Goal: Transaction & Acquisition: Purchase product/service

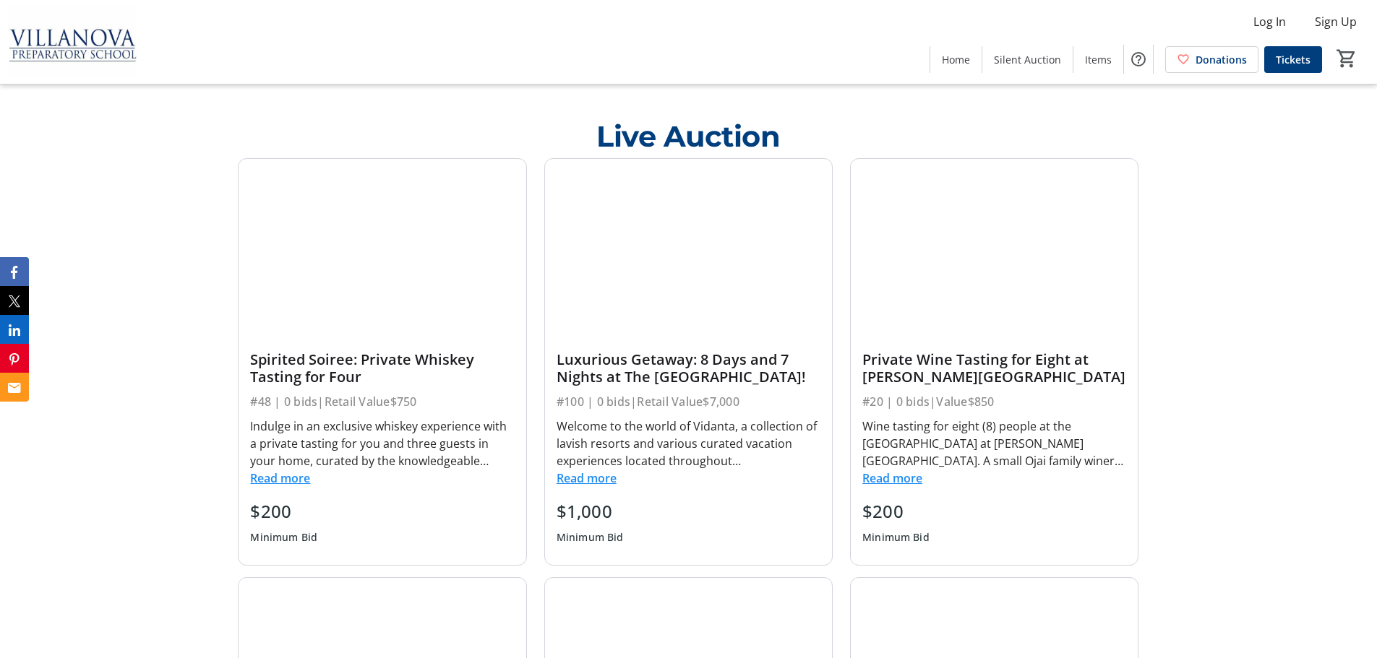
scroll to position [582, 0]
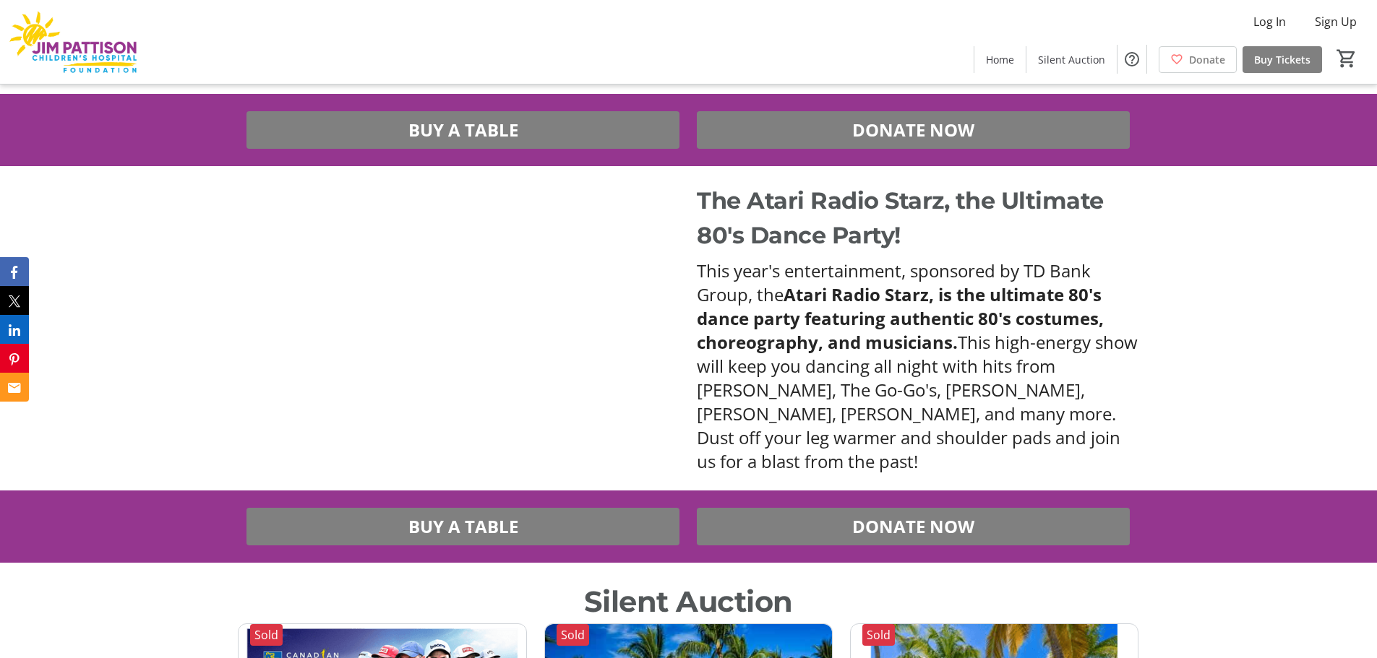
scroll to position [867, 0]
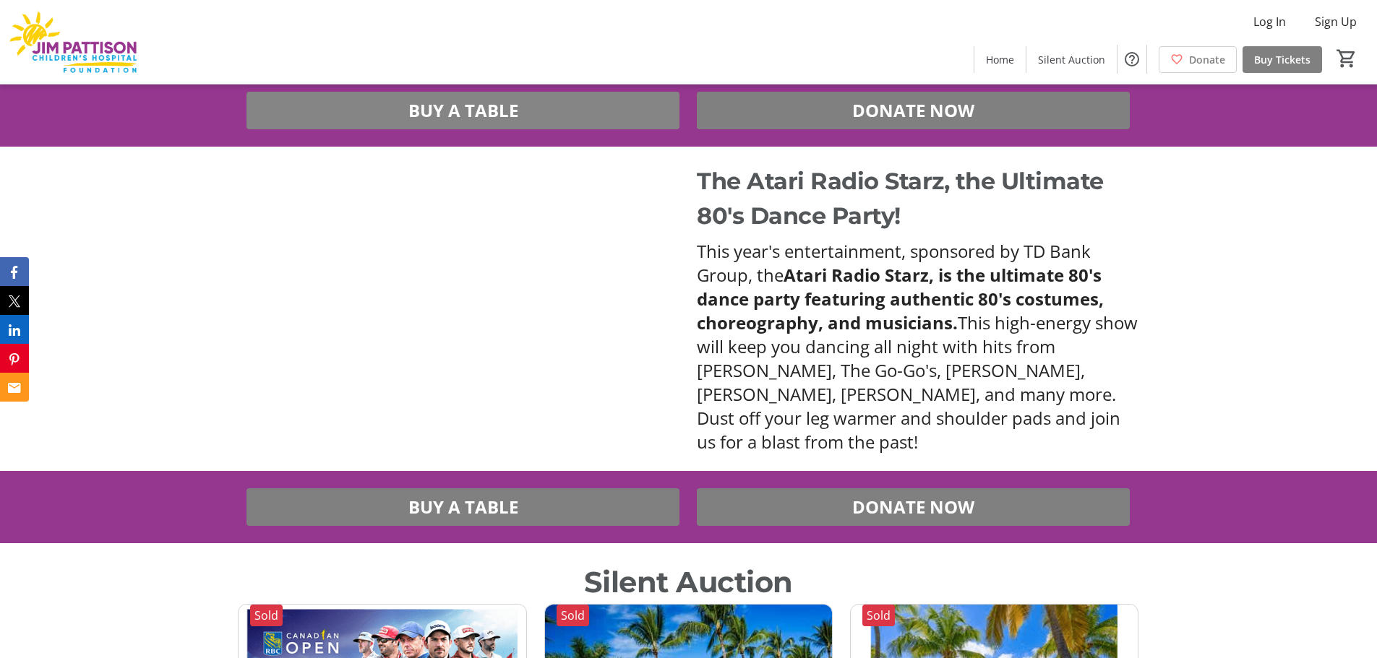
click at [493, 115] on span "BUY A TABLE" at bounding box center [463, 111] width 110 height 26
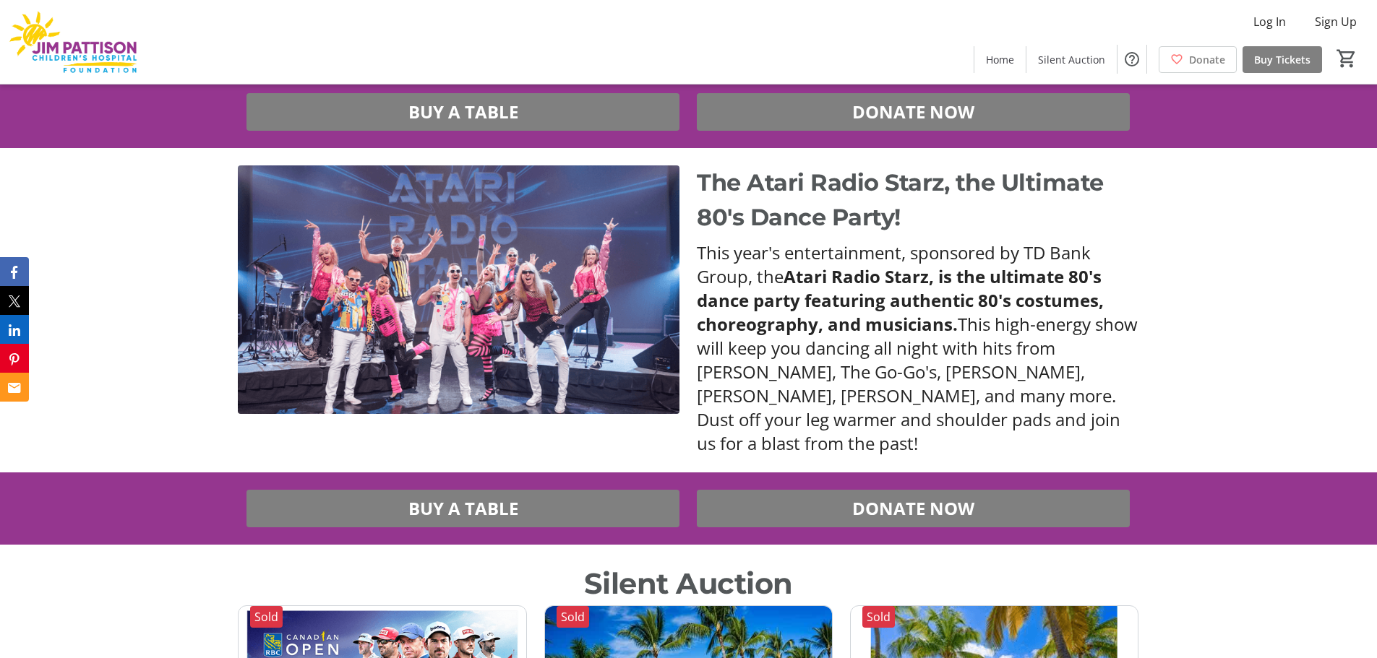
scroll to position [867, 0]
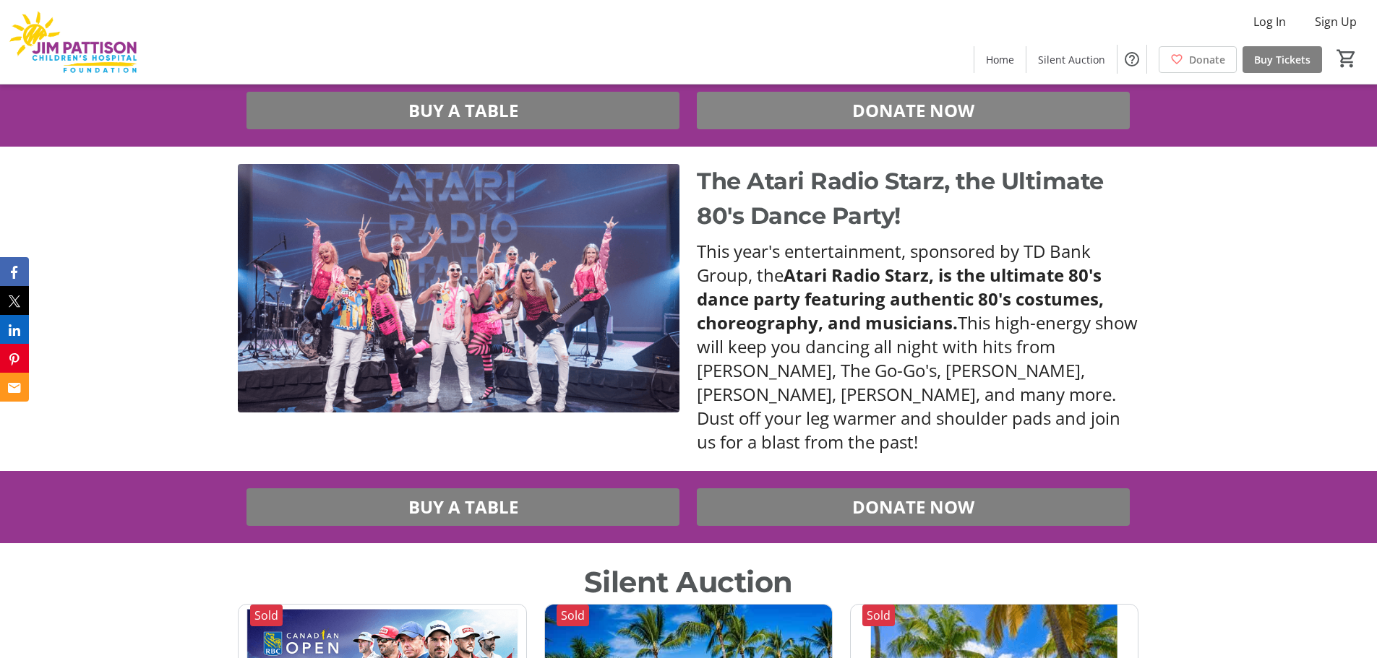
click at [950, 118] on span "DONATE NOW" at bounding box center [913, 111] width 122 height 26
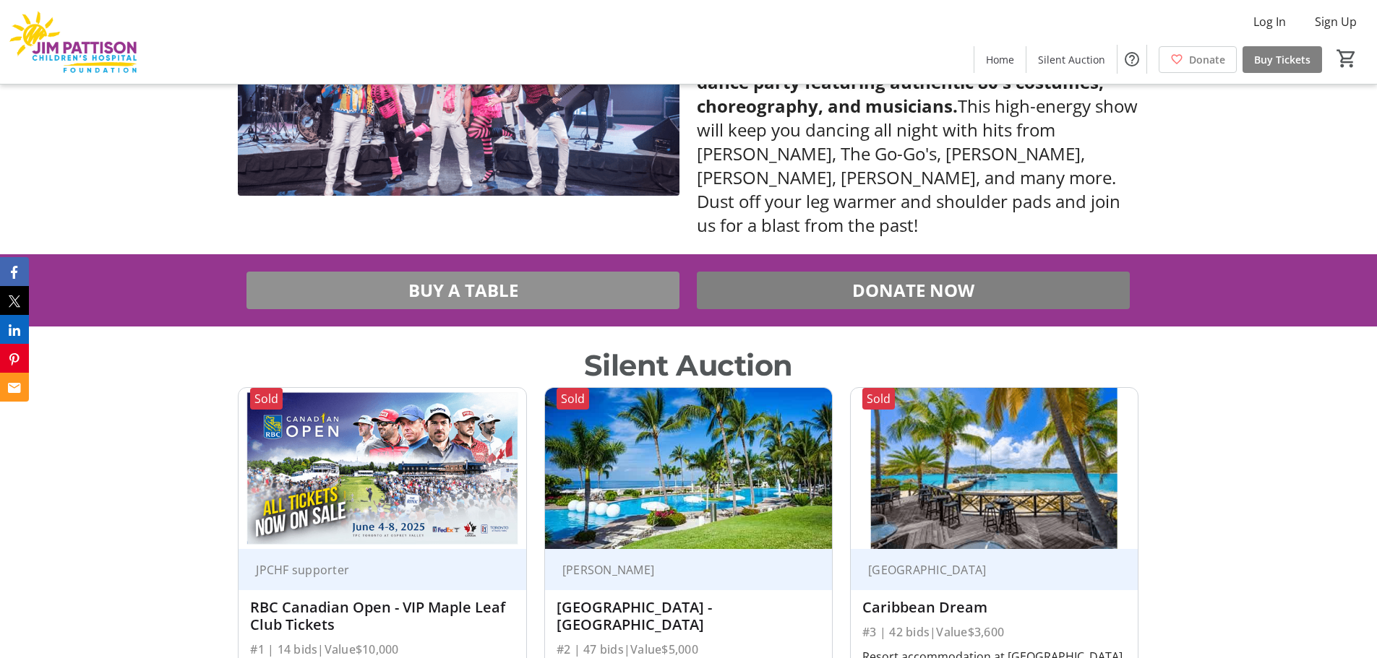
click at [382, 289] on span at bounding box center [462, 290] width 433 height 35
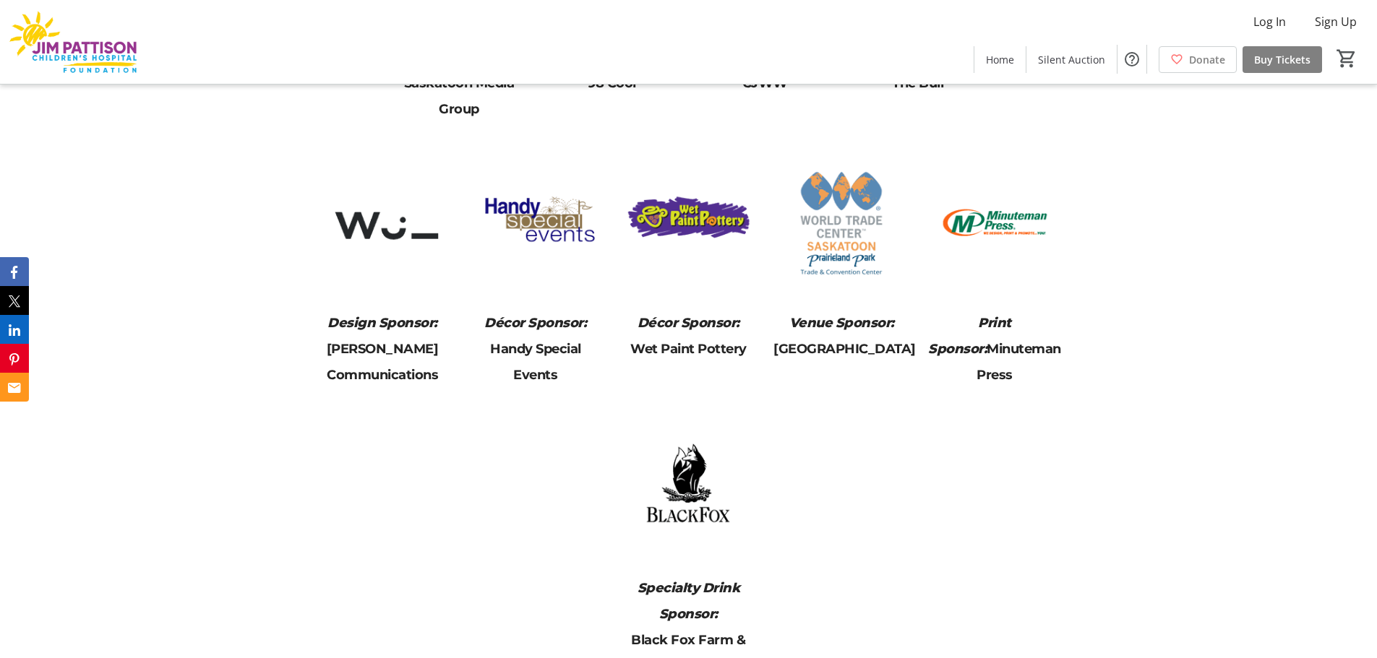
scroll to position [3425, 0]
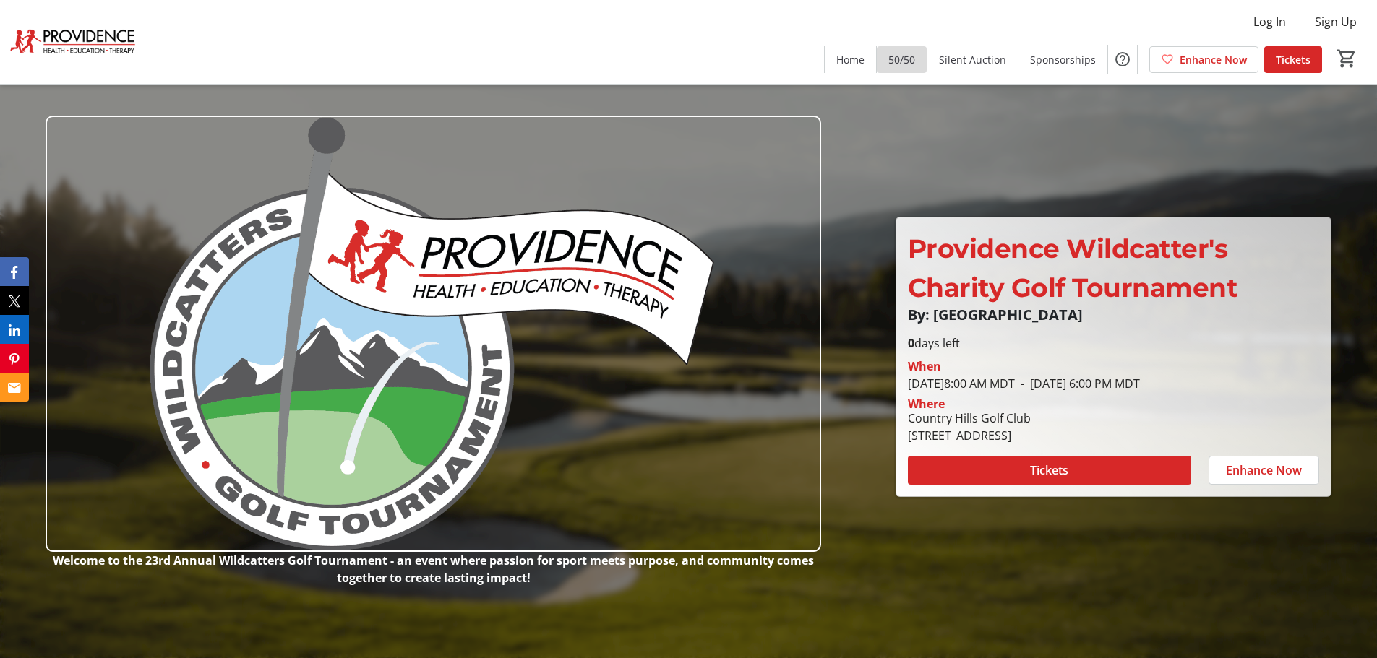
click at [911, 60] on span "50/50" at bounding box center [901, 59] width 27 height 15
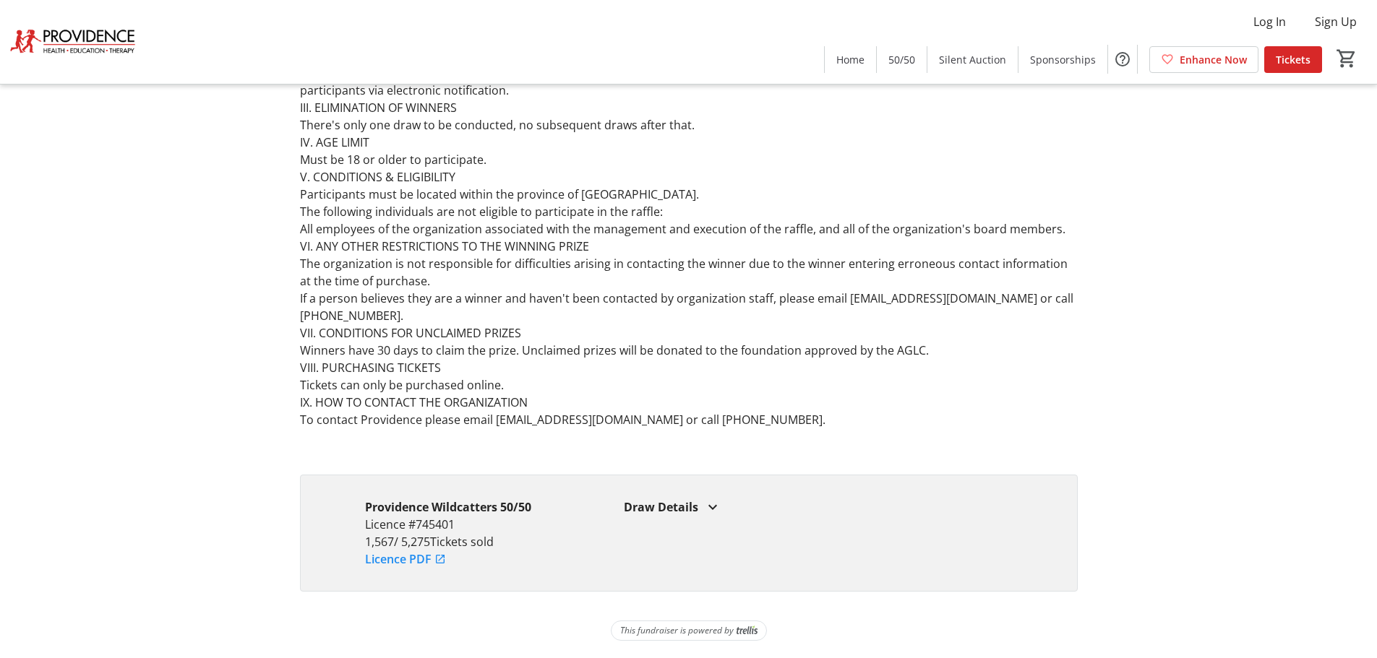
scroll to position [837, 0]
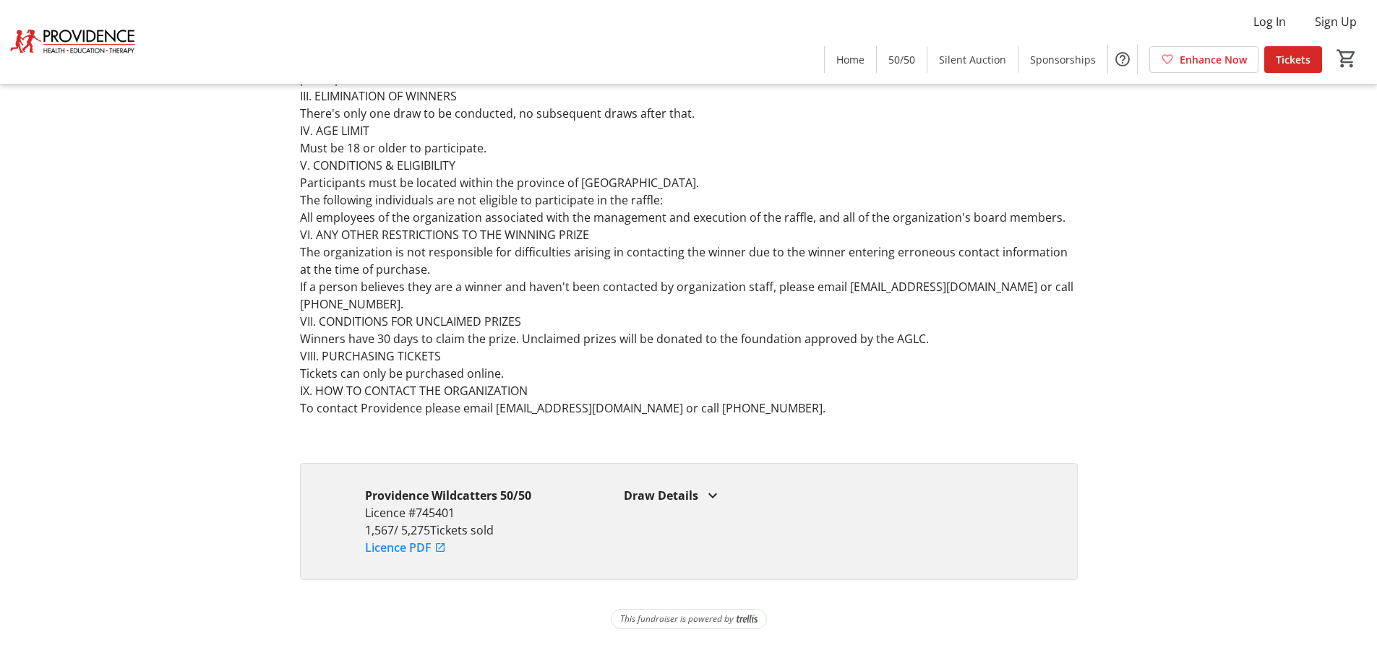
click at [692, 495] on div "Draw Details" at bounding box center [818, 495] width 388 height 17
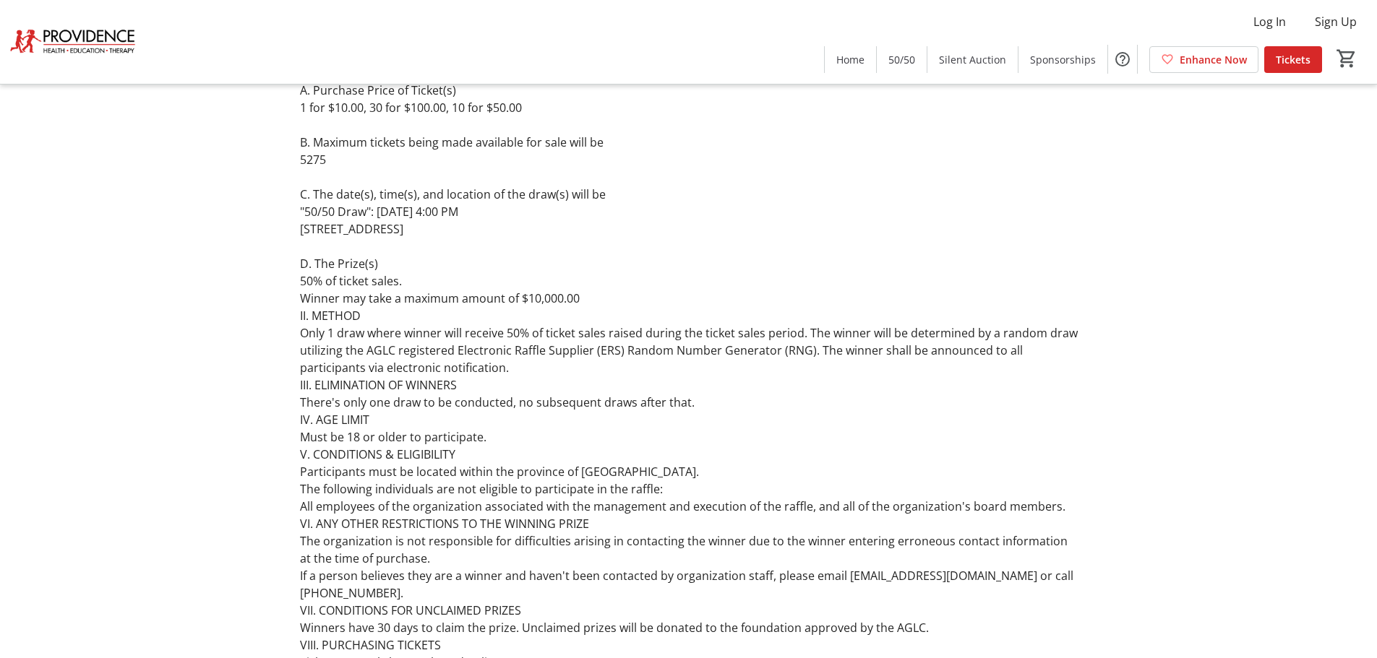
scroll to position [259, 0]
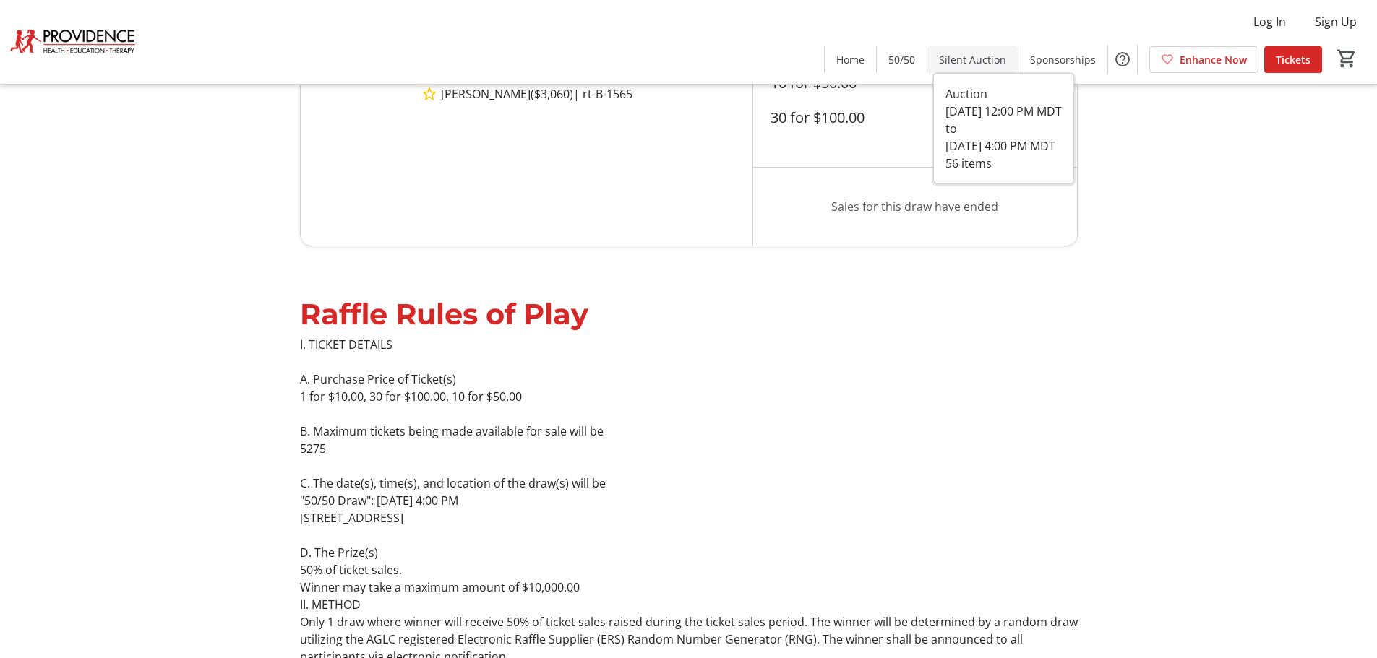
click at [983, 69] on span at bounding box center [972, 59] width 90 height 35
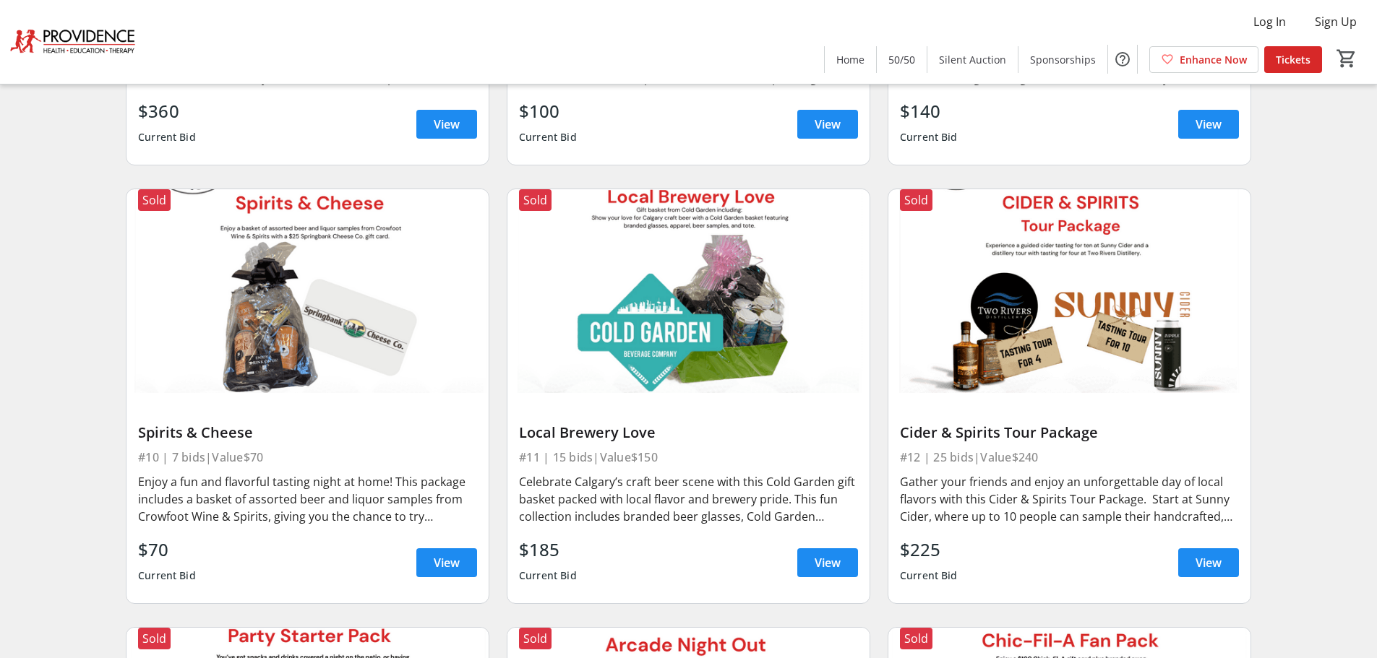
scroll to position [1301, 0]
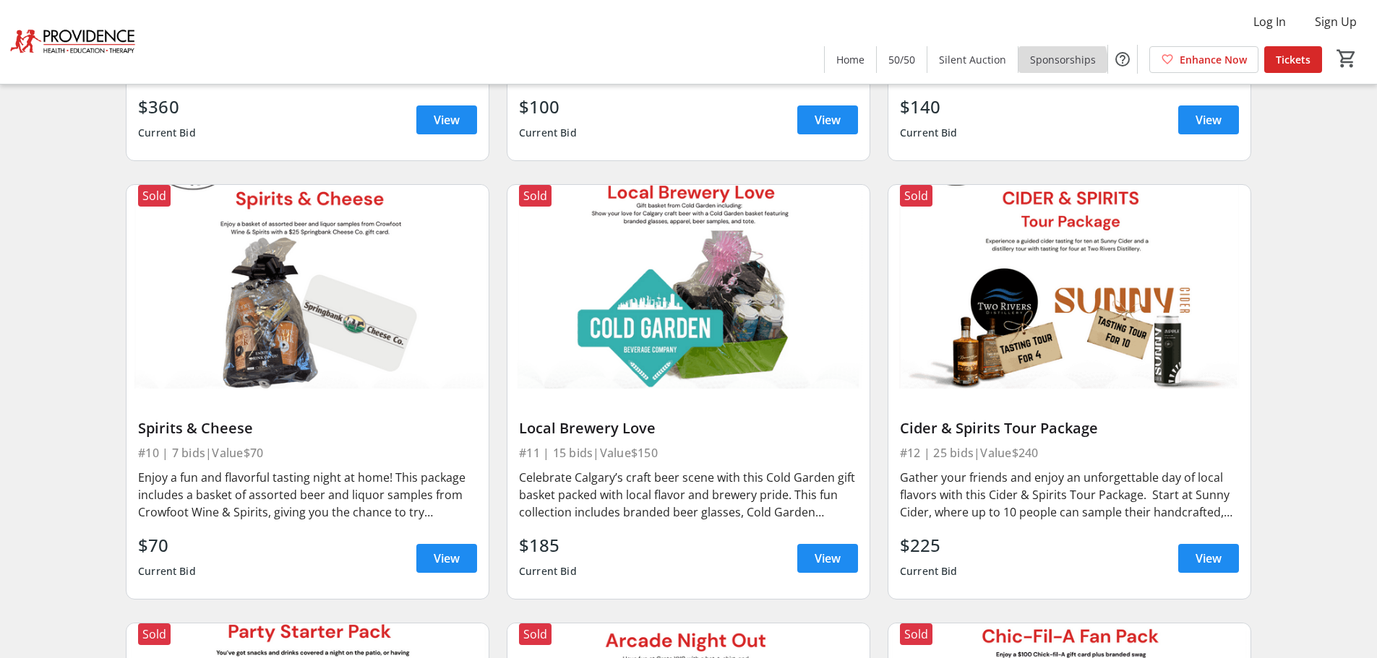
click at [1046, 68] on span at bounding box center [1062, 59] width 89 height 35
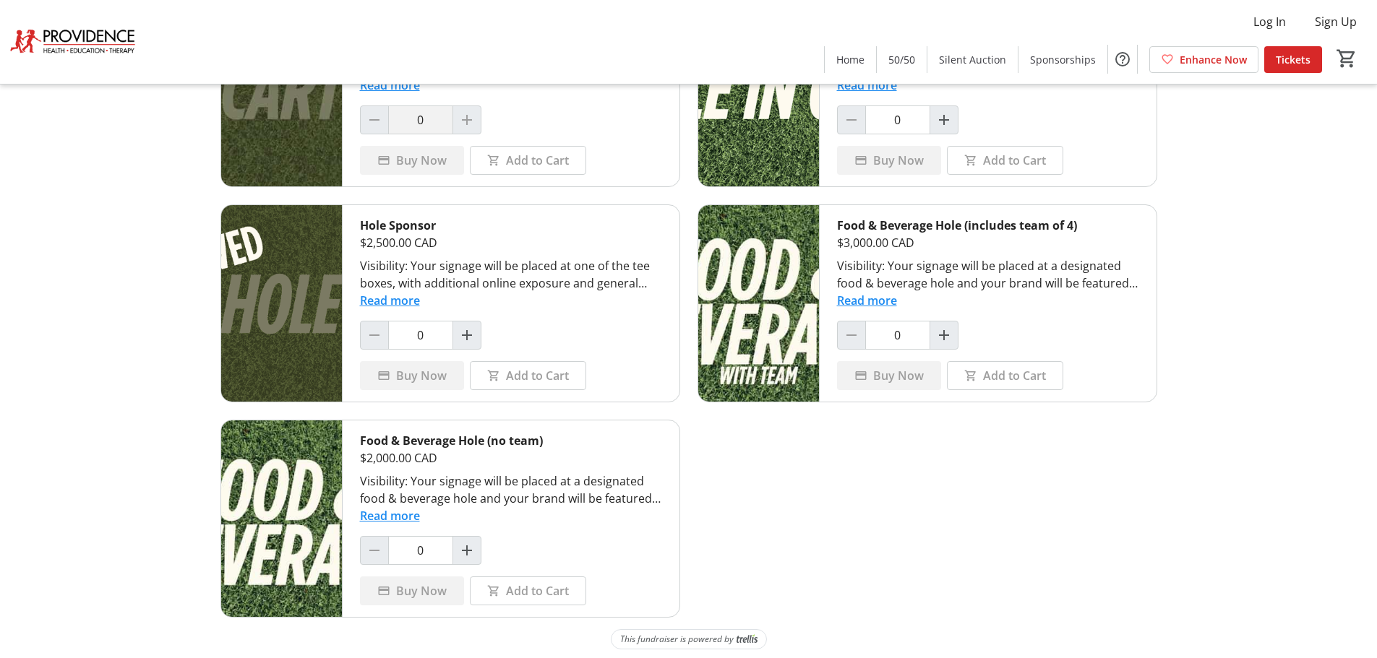
scroll to position [1029, 0]
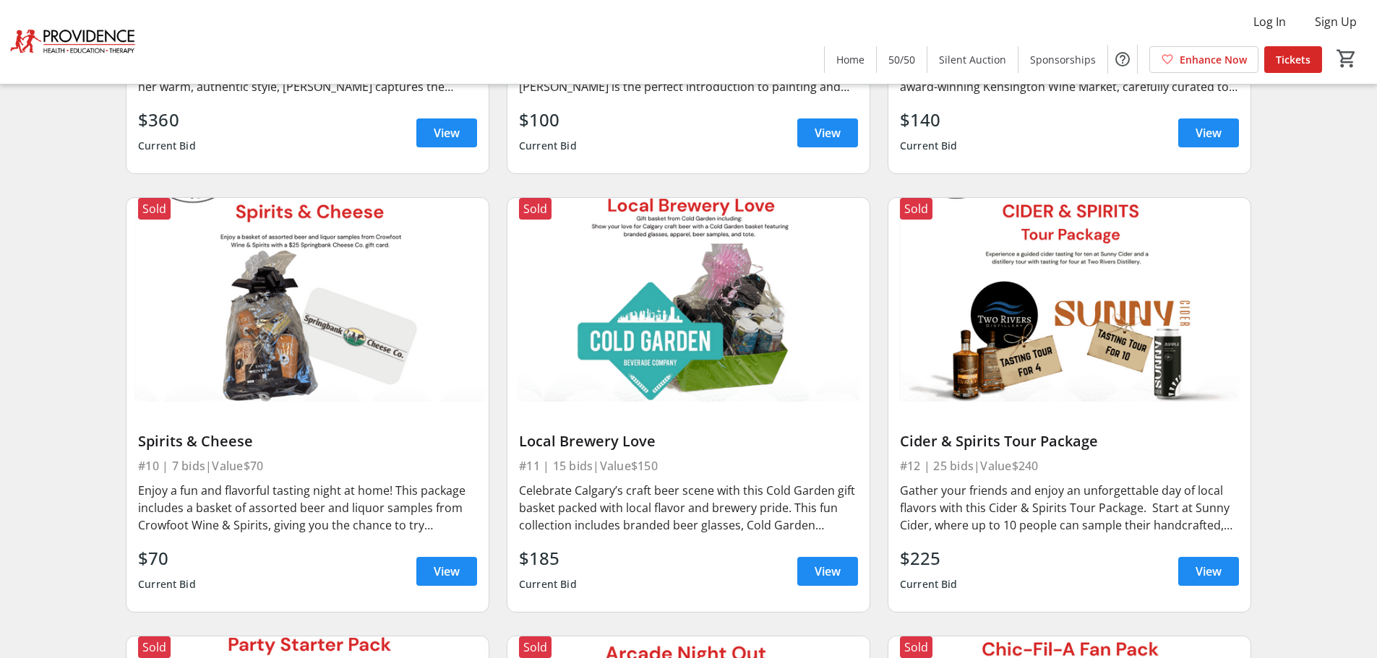
scroll to position [1301, 0]
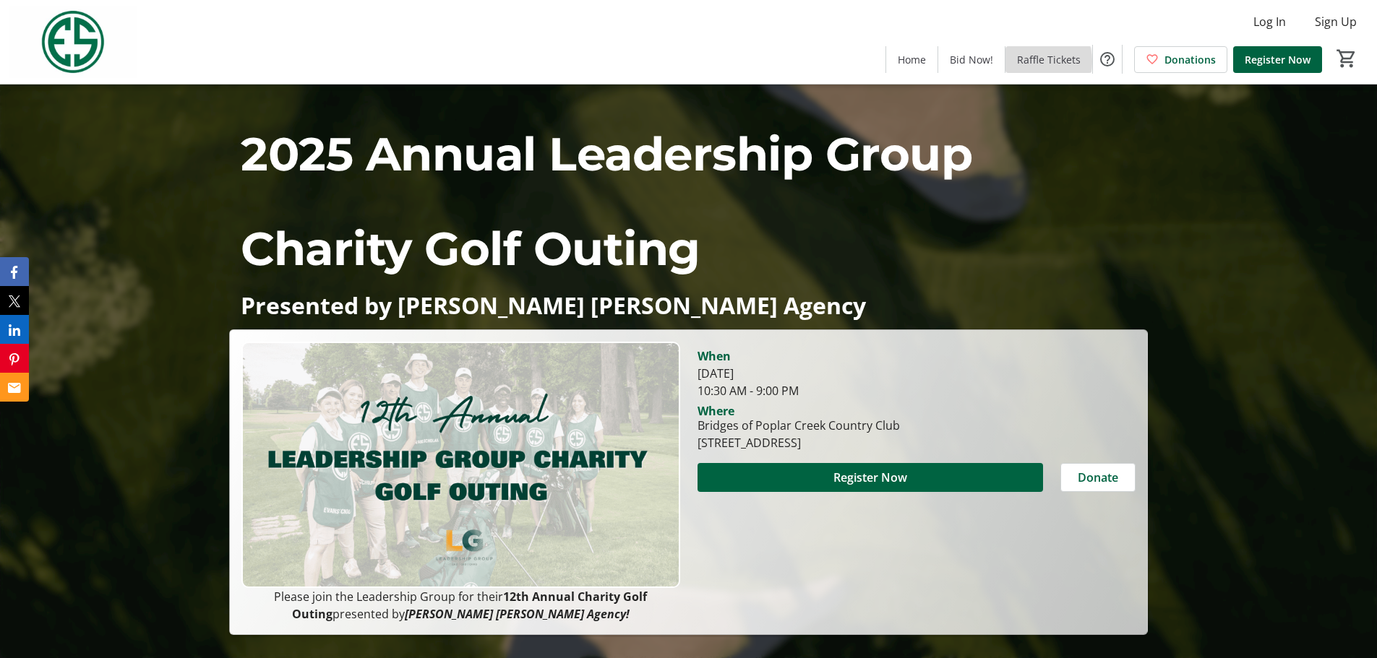
click at [1032, 61] on span "Raffle Tickets" at bounding box center [1049, 59] width 64 height 15
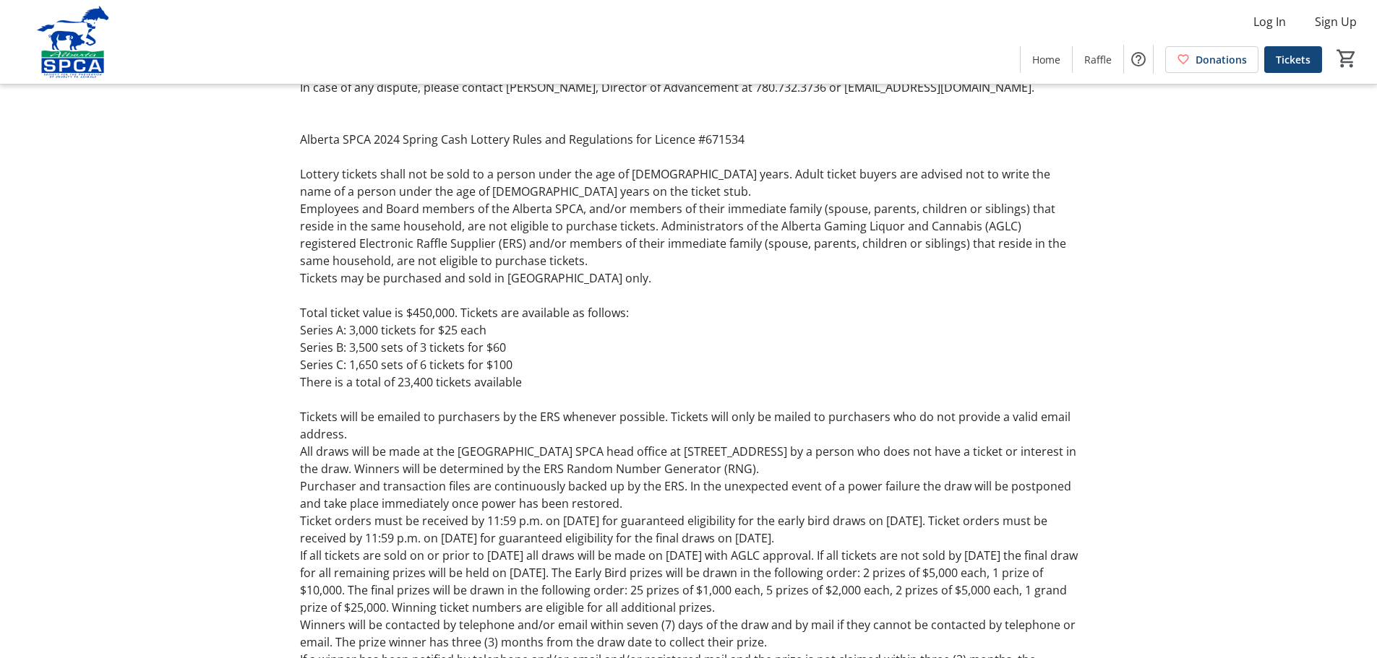
scroll to position [1661, 0]
